Goal: Transaction & Acquisition: Purchase product/service

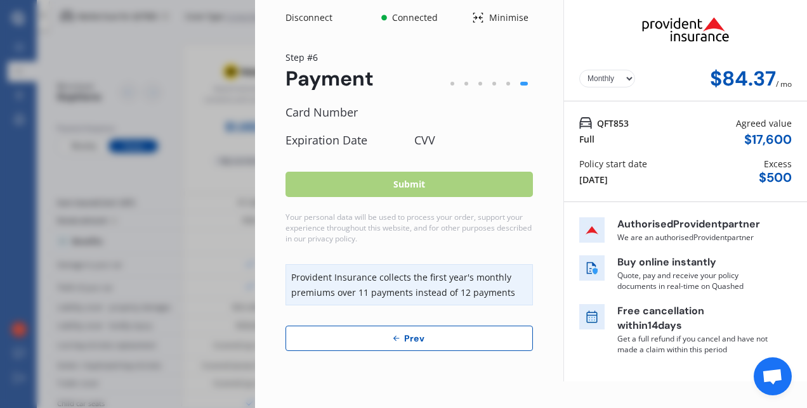
select select "Monthly"
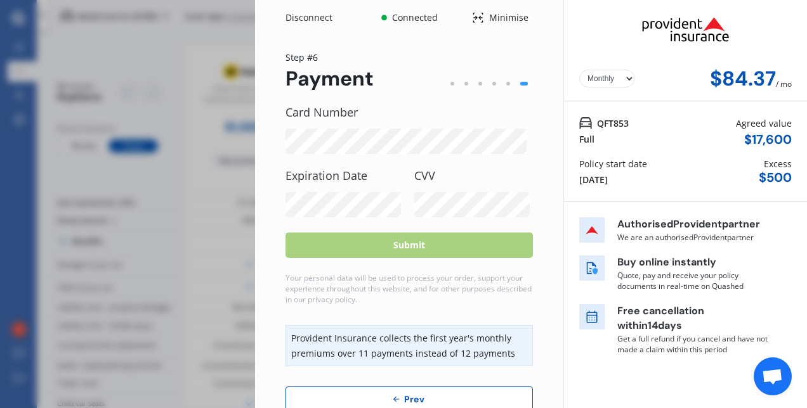
click at [328, 394] on button "Prev" at bounding box center [408, 399] width 247 height 25
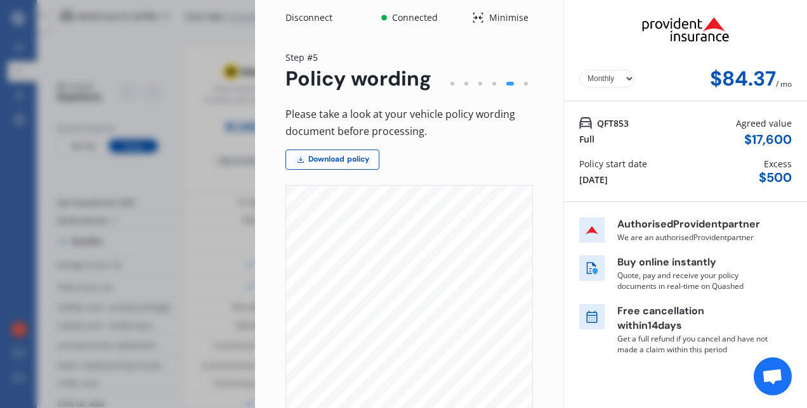
scroll to position [293, 0]
click at [414, 241] on span "This policy is provided to you by Provident Insurance Corporation Limited," at bounding box center [426, 240] width 137 height 4
click at [362, 154] on link "Download policy" at bounding box center [332, 160] width 94 height 20
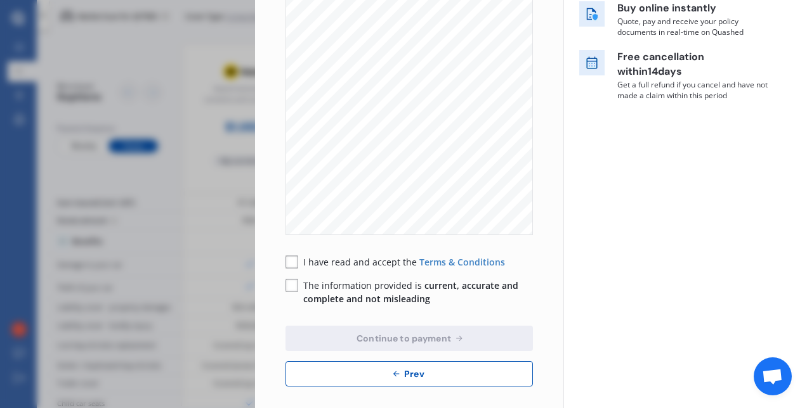
scroll to position [263, 0]
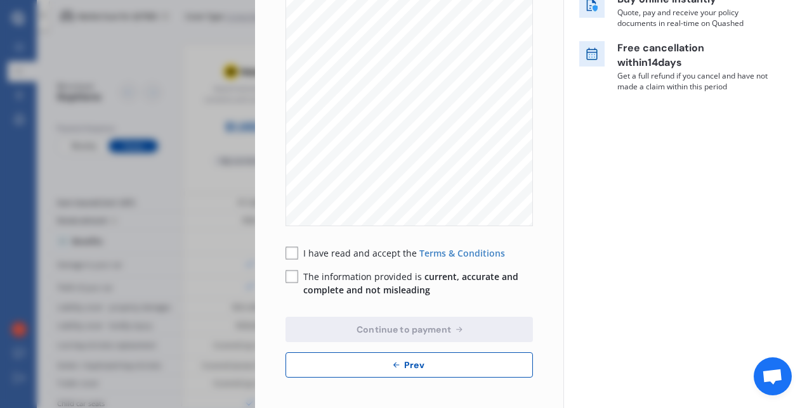
click at [288, 252] on rect at bounding box center [291, 253] width 13 height 13
click at [288, 285] on div "The information provided is current, accurate and complete and not misleading" at bounding box center [408, 283] width 247 height 27
click at [295, 273] on rect at bounding box center [291, 277] width 13 height 13
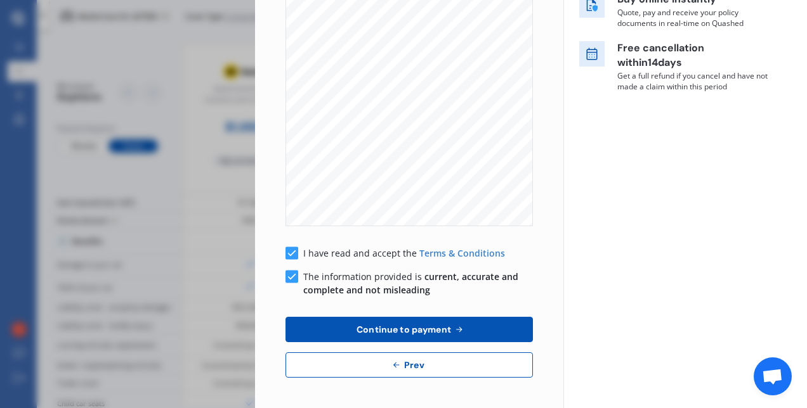
click at [354, 321] on button "Continue to payment" at bounding box center [408, 329] width 247 height 25
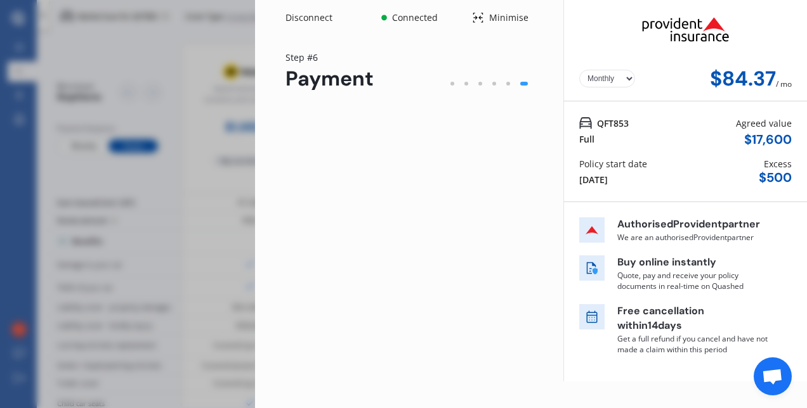
scroll to position [0, 0]
